Goal: Information Seeking & Learning: Learn about a topic

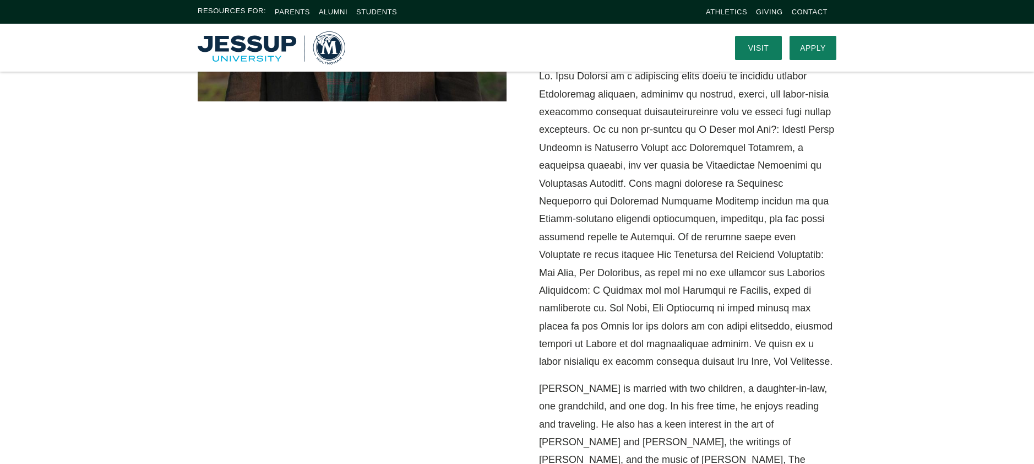
scroll to position [476, 0]
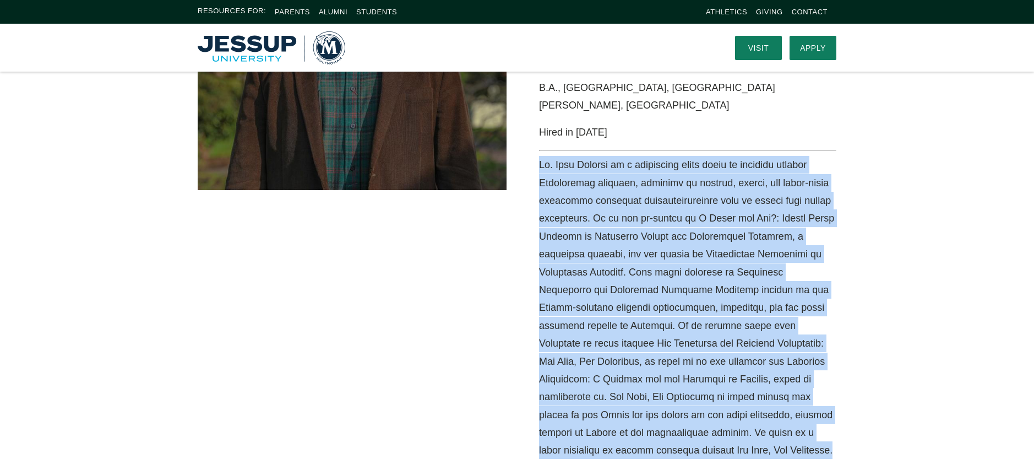
drag, startPoint x: 561, startPoint y: 101, endPoint x: 627, endPoint y: 395, distance: 300.7
click at [627, 395] on div "Senior Mission Scholar in Residence, Overseas Ministries Study Center Member, […" at bounding box center [682, 228] width 330 height 694
click at [627, 395] on p "Media Content" at bounding box center [687, 307] width 297 height 303
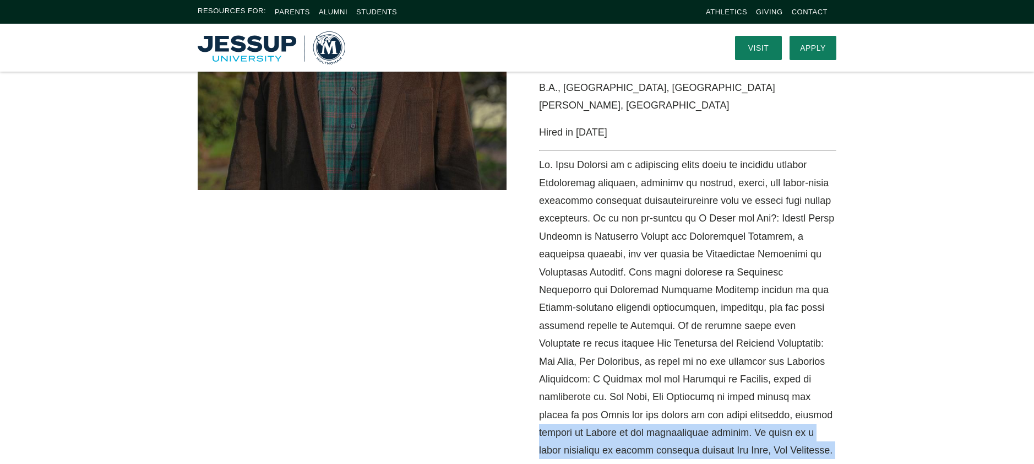
drag, startPoint x: 627, startPoint y: 395, endPoint x: 642, endPoint y: 363, distance: 35.2
click at [642, 364] on p "Media Content" at bounding box center [687, 307] width 297 height 303
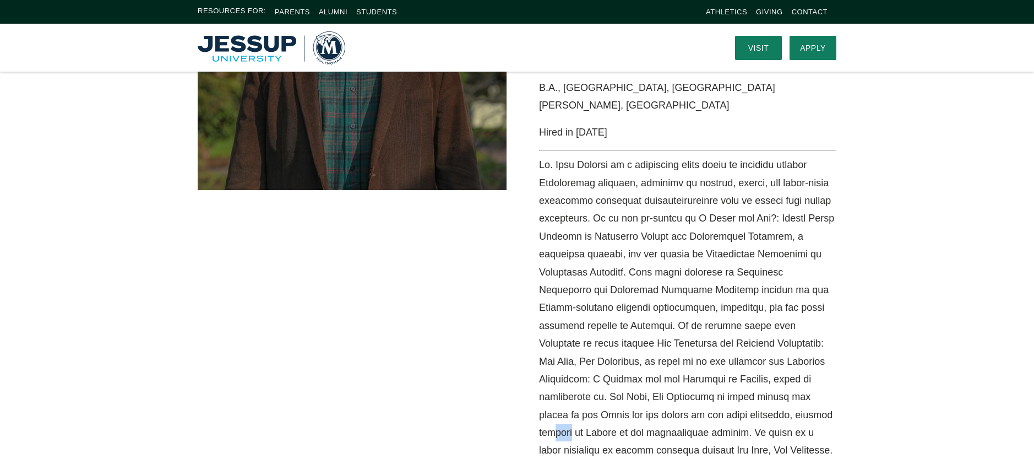
drag, startPoint x: 642, startPoint y: 363, endPoint x: 645, endPoint y: 318, distance: 45.2
click at [643, 360] on p "Media Content" at bounding box center [687, 307] width 297 height 303
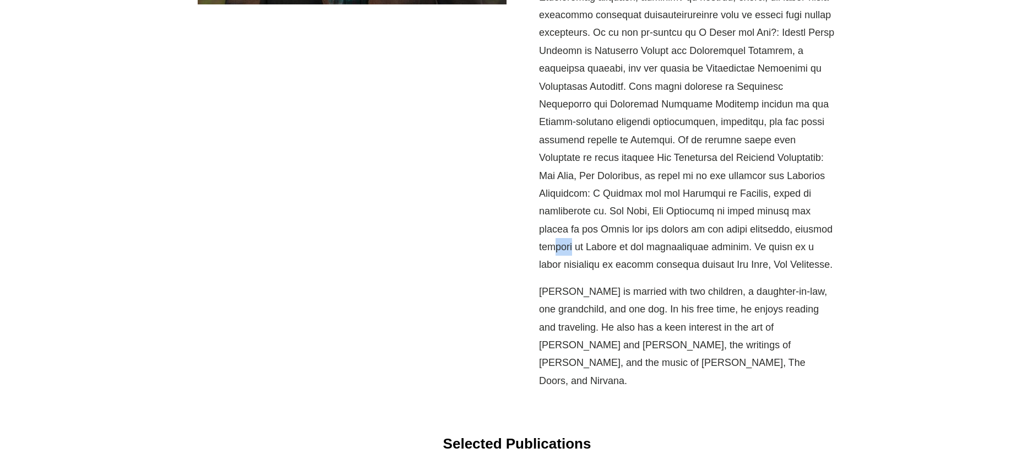
scroll to position [677, 0]
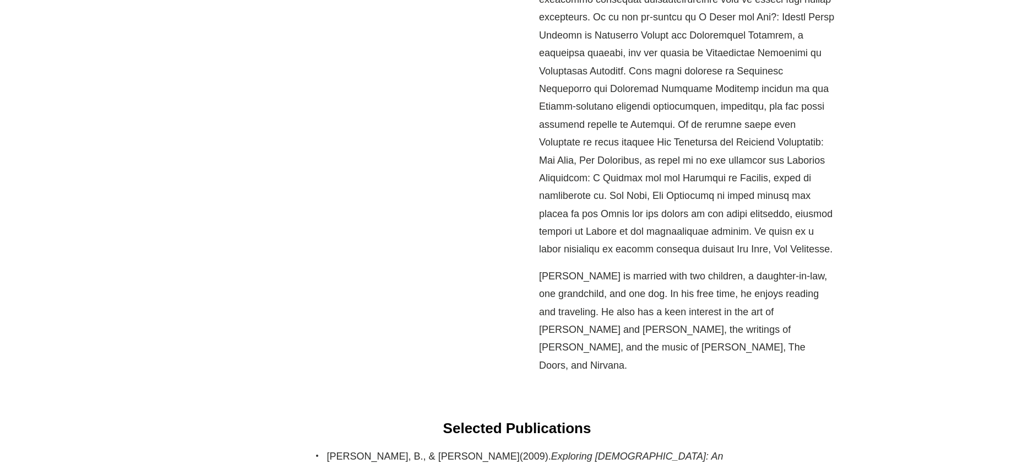
click at [650, 205] on div "Senior Mission Scholar in Residence, Overseas Ministries Study Center Member, […" at bounding box center [682, 27] width 330 height 694
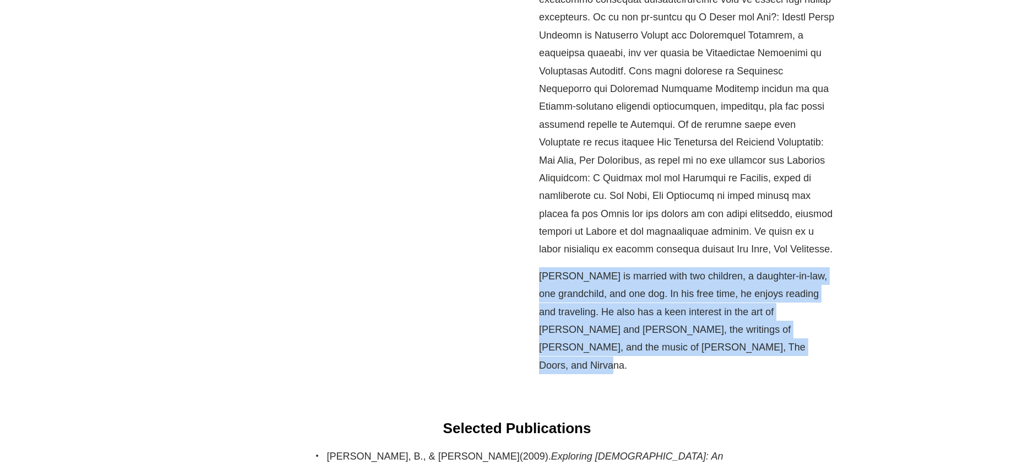
drag, startPoint x: 654, startPoint y: 212, endPoint x: 748, endPoint y: 309, distance: 135.1
click at [748, 309] on div "Senior Mission Scholar in Residence, Overseas Ministries Study Center Member, […" at bounding box center [517, 49] width 1034 height 738
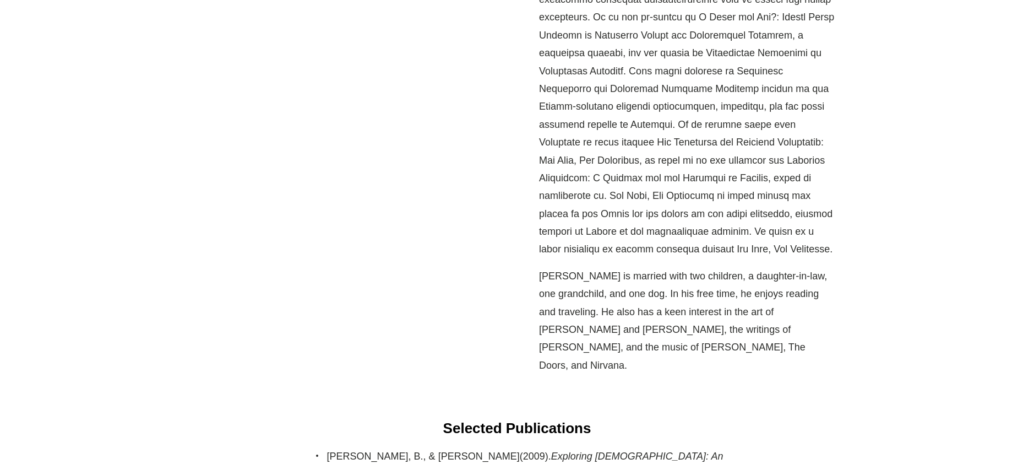
click at [747, 308] on div "Senior Mission Scholar in Residence, Overseas Ministries Study Center Member, […" at bounding box center [517, 49] width 1034 height 738
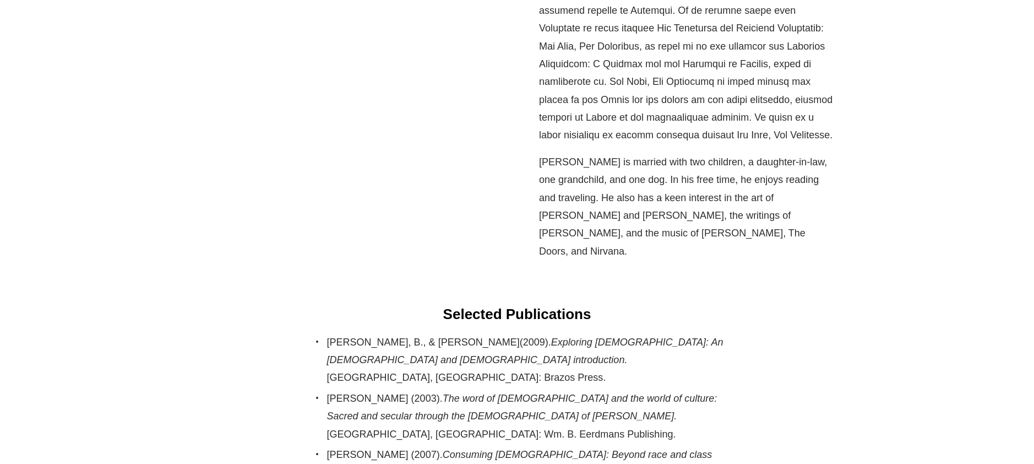
scroll to position [1197, 0]
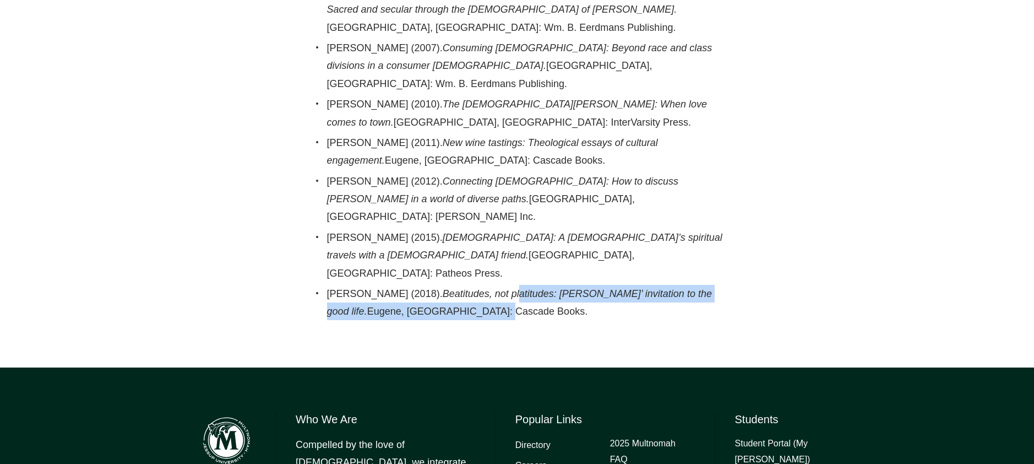
drag, startPoint x: 488, startPoint y: 151, endPoint x: 483, endPoint y: 168, distance: 17.9
click at [483, 168] on div "Selected Publications [PERSON_NAME], [PERSON_NAME], & [PERSON_NAME](2009). Expl…" at bounding box center [517, 133] width 1034 height 470
click at [482, 167] on div "Selected Publications [PERSON_NAME], [PERSON_NAME], & [PERSON_NAME](2009). Expl…" at bounding box center [517, 133] width 1034 height 470
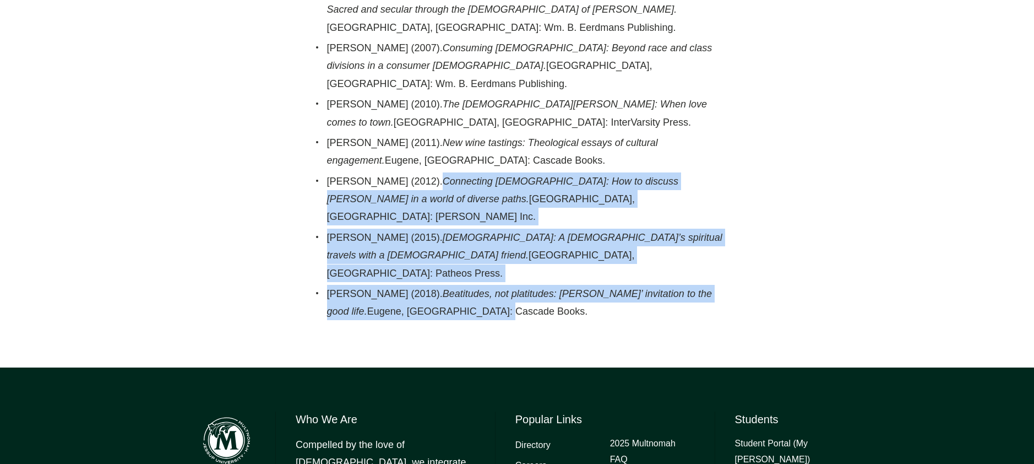
drag, startPoint x: 481, startPoint y: 148, endPoint x: 426, endPoint y: 58, distance: 105.8
click at [426, 58] on ul "[PERSON_NAME], B., & [PERSON_NAME](2009). Exploring [DEMOGRAPHIC_DATA]: An [DEM…" at bounding box center [517, 124] width 419 height 394
click at [426, 176] on em "Connecting [DEMOGRAPHIC_DATA]: How to discuss [PERSON_NAME] in a world of diver…" at bounding box center [503, 190] width 352 height 29
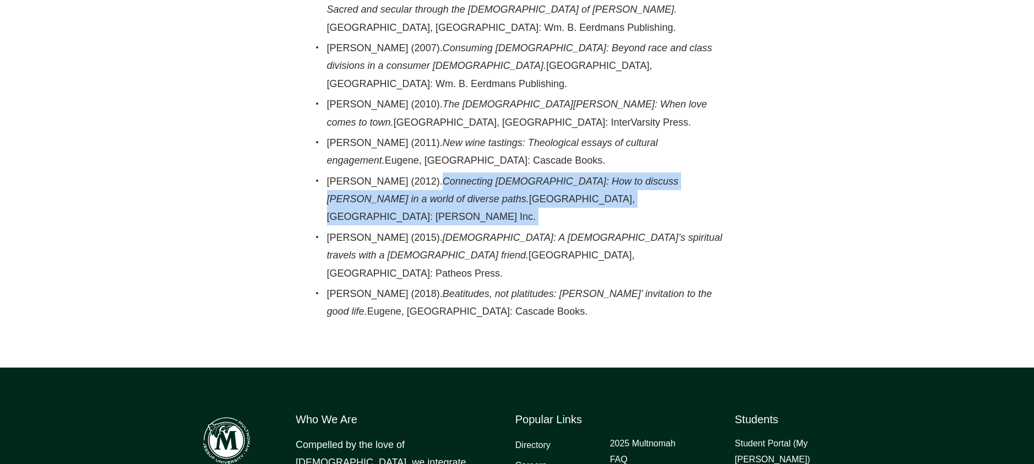
drag, startPoint x: 426, startPoint y: 58, endPoint x: 492, endPoint y: 78, distance: 69.0
click at [492, 172] on li "[PERSON_NAME] (2012). Connecting [DEMOGRAPHIC_DATA]: How to discuss [PERSON_NAM…" at bounding box center [527, 198] width 400 height 53
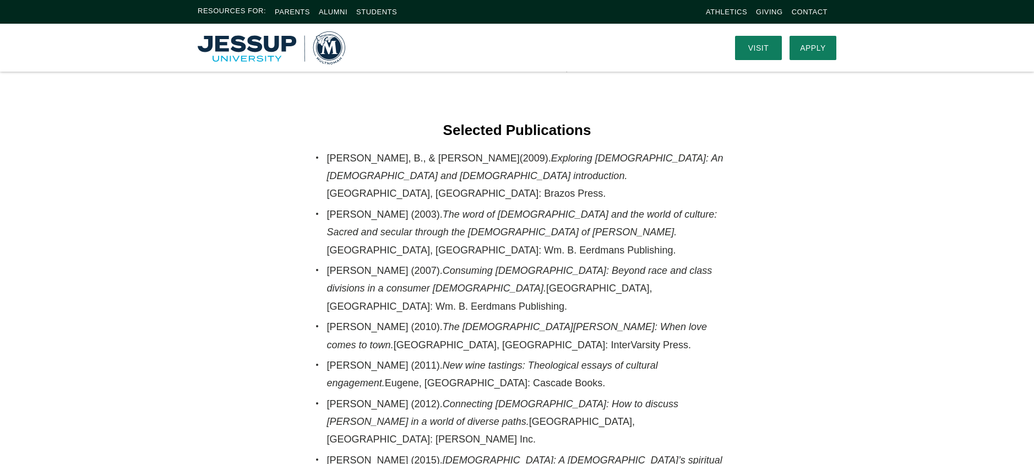
scroll to position [956, 0]
